Goal: Transaction & Acquisition: Purchase product/service

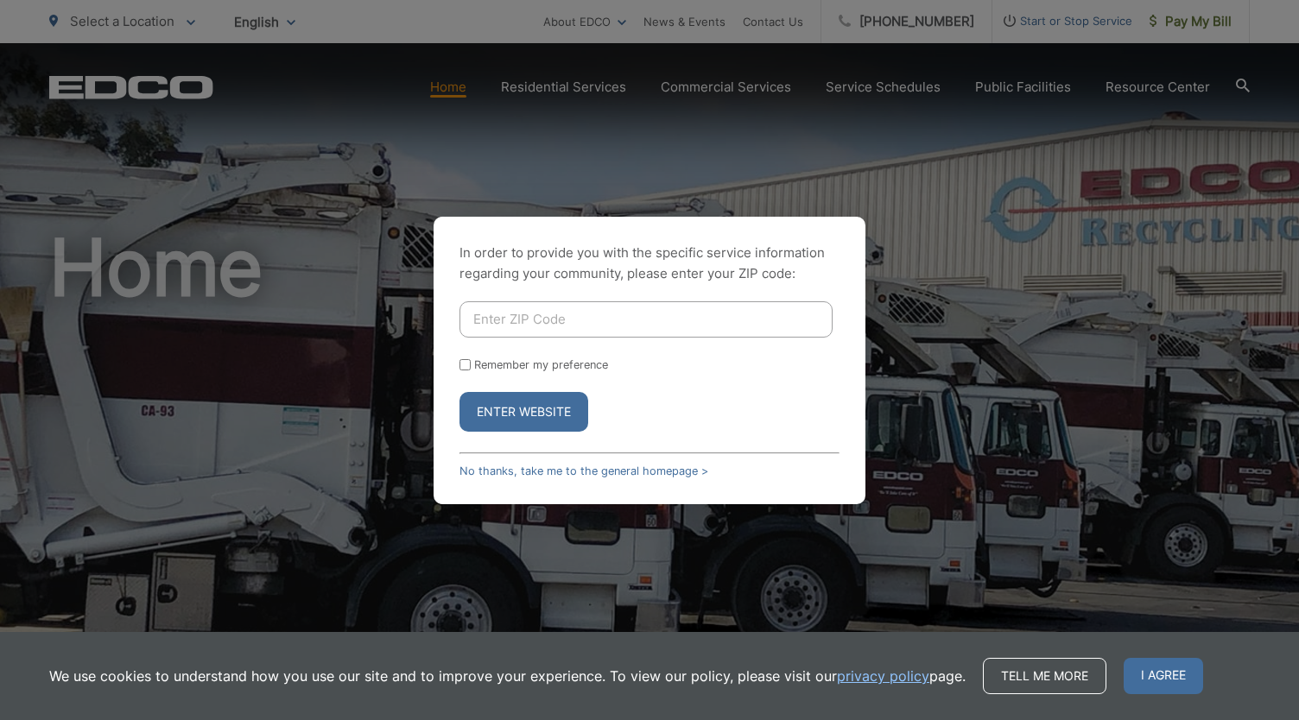
click at [506, 320] on input "Enter ZIP Code" at bounding box center [645, 319] width 373 height 36
type input "90755"
click at [466, 360] on input "Remember my preference" at bounding box center [464, 364] width 11 height 11
checkbox input "true"
click at [504, 413] on button "Enter Website" at bounding box center [523, 412] width 129 height 40
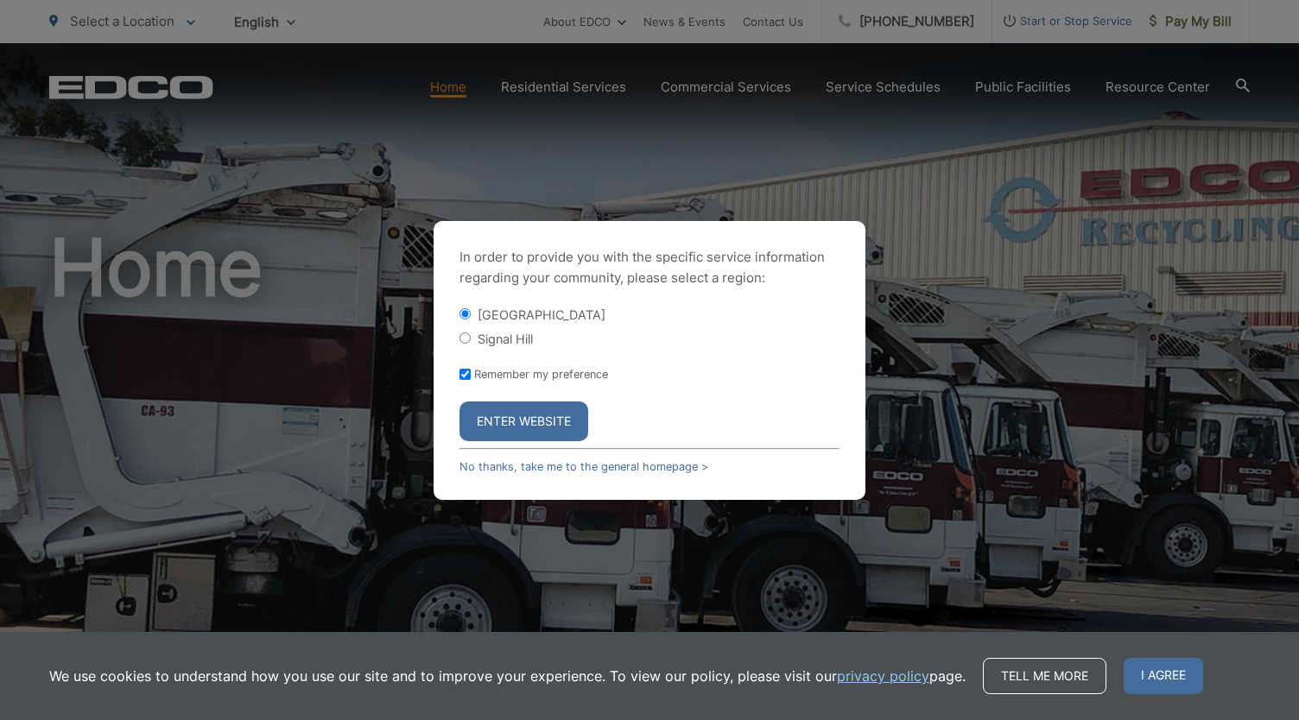
click at [468, 332] on input "Signal Hill" at bounding box center [464, 337] width 11 height 11
radio input "true"
click at [508, 415] on button "Enter Website" at bounding box center [523, 422] width 129 height 40
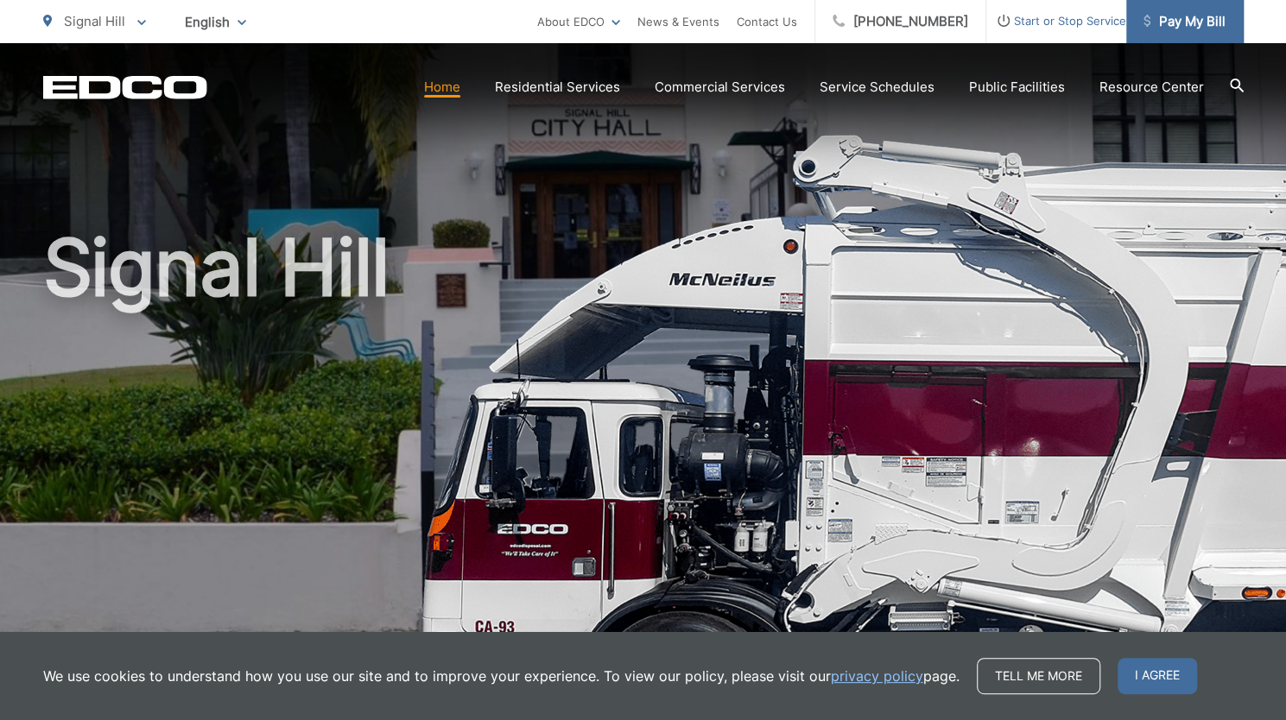
click at [1193, 23] on span "Pay My Bill" at bounding box center [1184, 21] width 82 height 21
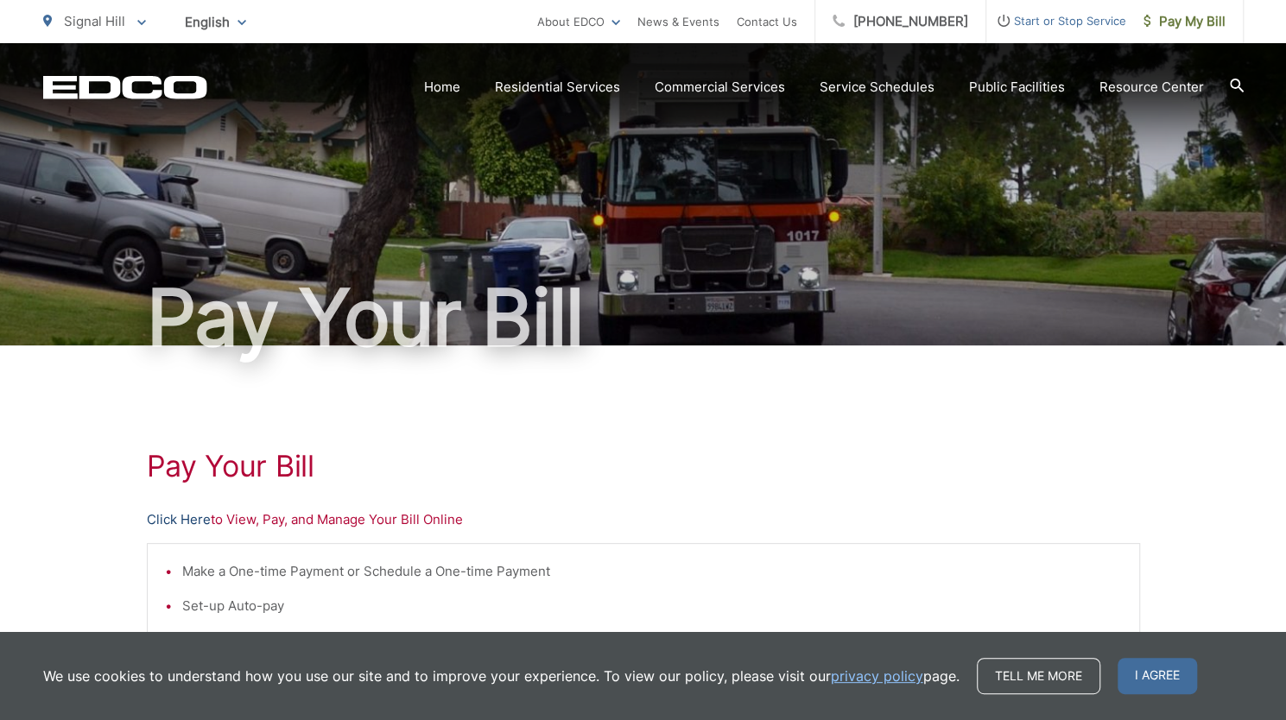
click at [188, 516] on link "Click Here" at bounding box center [179, 520] width 64 height 21
